Goal: Information Seeking & Learning: Check status

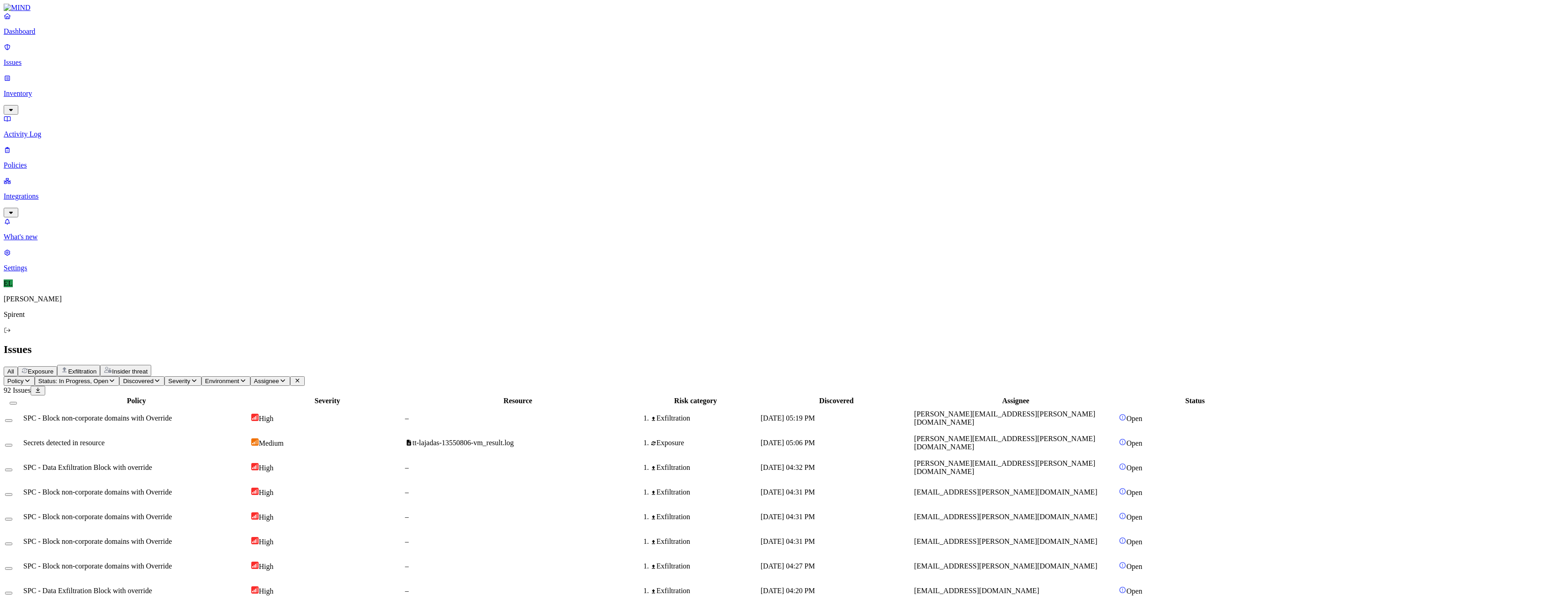
scroll to position [60, 0]
click at [47, 36] on p "Dashboard" at bounding box center [784, 32] width 1561 height 9
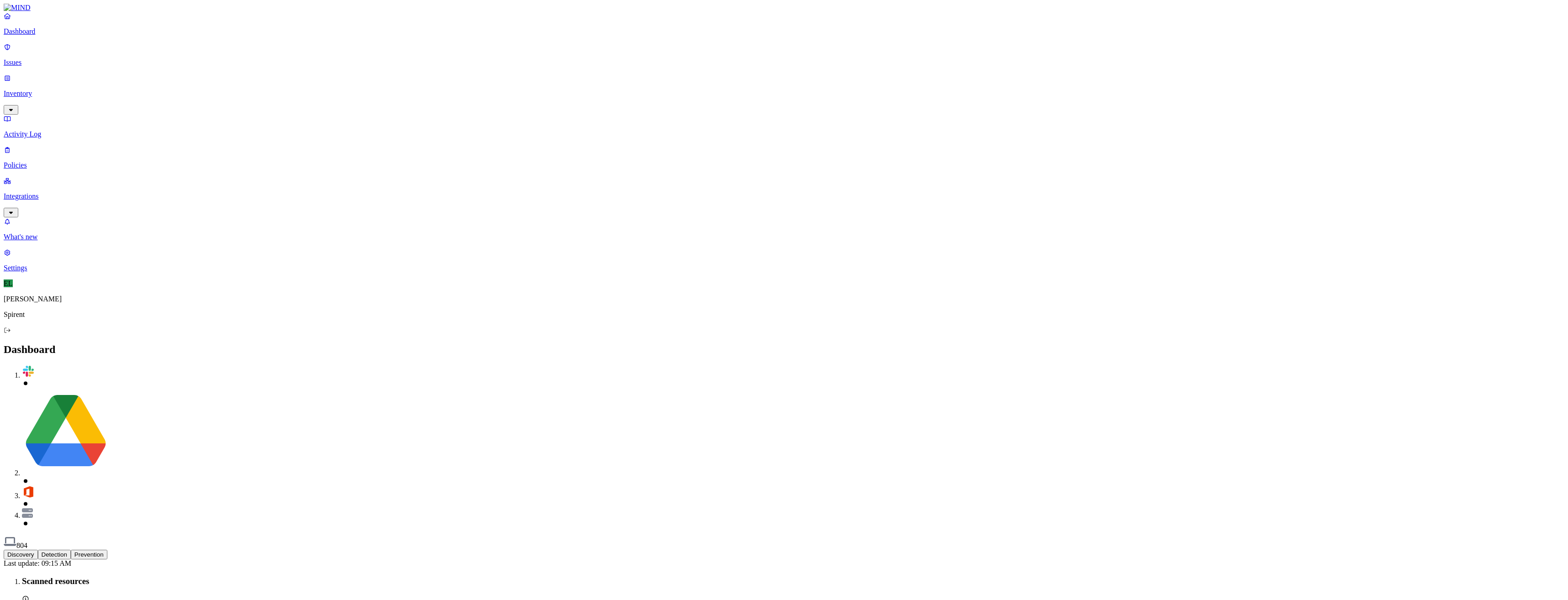
click at [71, 550] on button "Detection" at bounding box center [54, 555] width 33 height 10
click at [107, 550] on button "Prevention" at bounding box center [89, 555] width 37 height 10
click at [21, 62] on link "Issues" at bounding box center [784, 55] width 1561 height 24
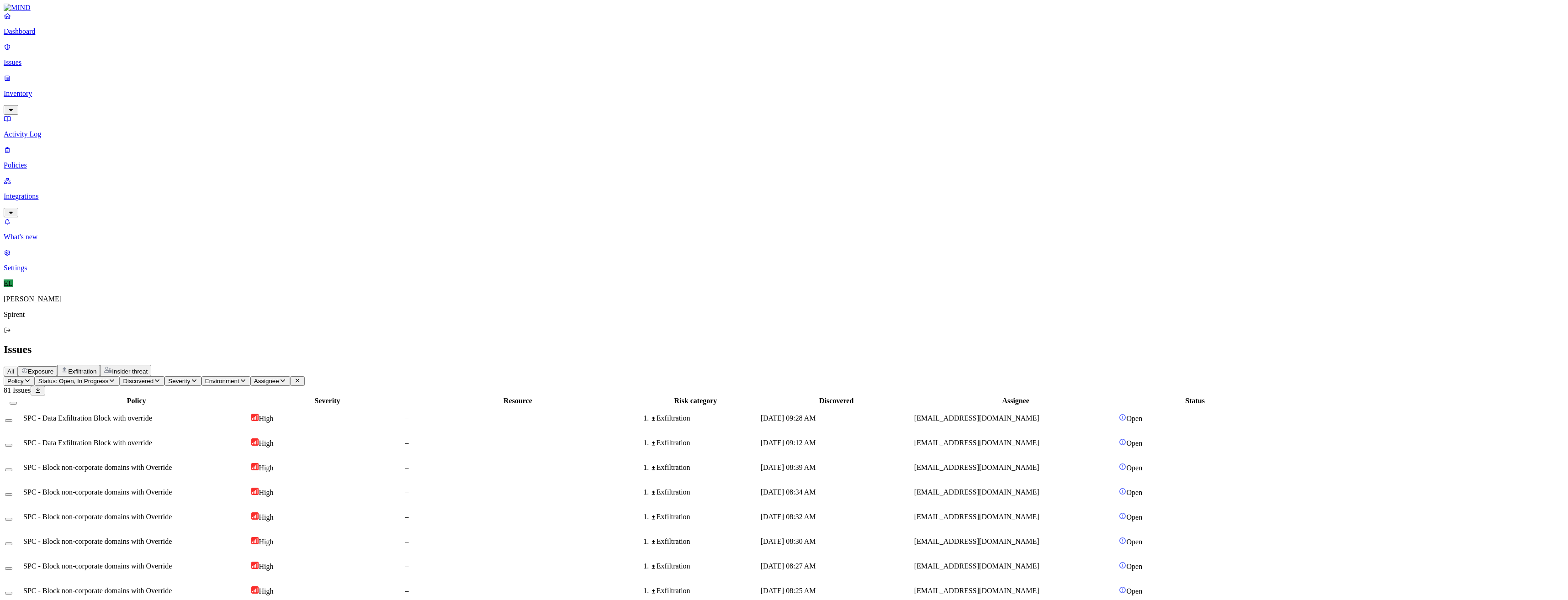
scroll to position [30, 0]
click at [1024, 481] on td "[EMAIL_ADDRESS][DOMAIN_NAME]" at bounding box center [1016, 492] width 205 height 24
